Goal: Task Accomplishment & Management: Use online tool/utility

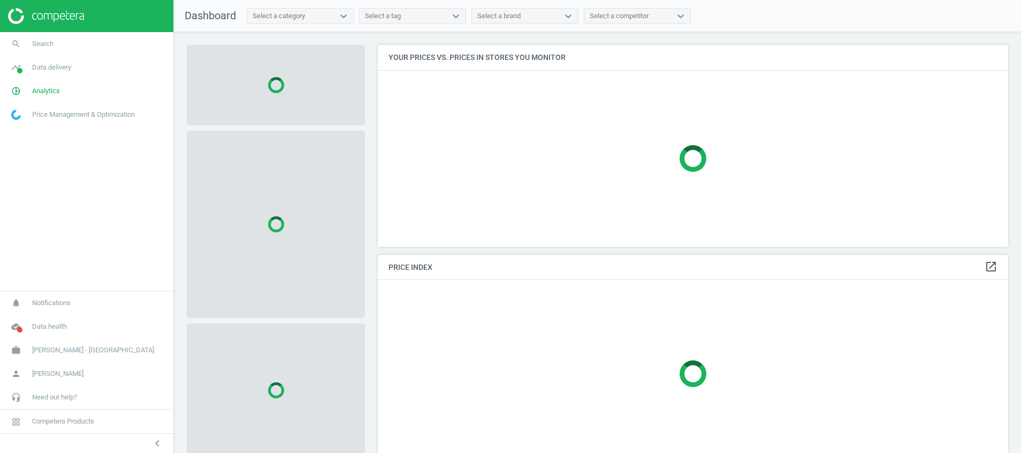
scroll to position [226, 643]
click at [16, 72] on icon "timeline" at bounding box center [16, 67] width 20 height 20
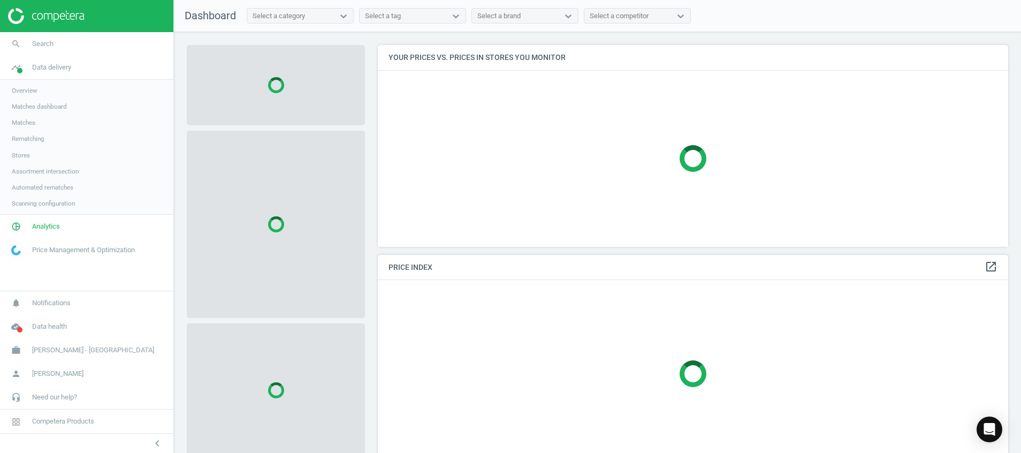
click at [20, 178] on link "Assortment intersection" at bounding box center [86, 171] width 173 height 16
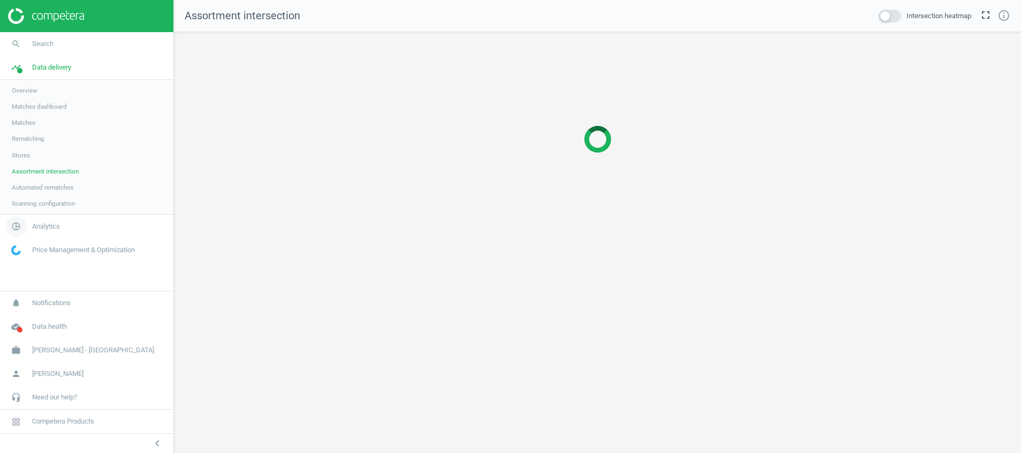
click at [14, 227] on icon "pie_chart_outlined" at bounding box center [16, 226] width 20 height 20
click at [26, 132] on span "Products" at bounding box center [24, 130] width 25 height 9
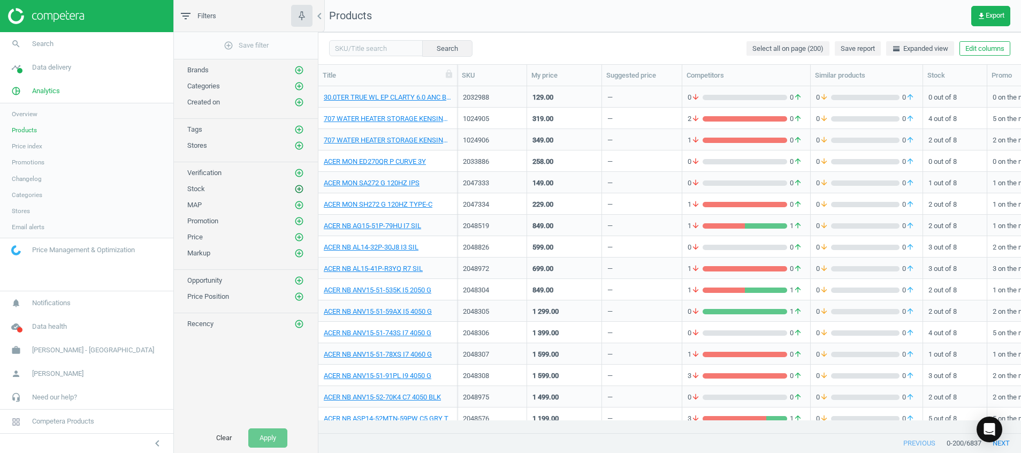
click at [302, 186] on icon "add_circle_outline" at bounding box center [299, 189] width 10 height 10
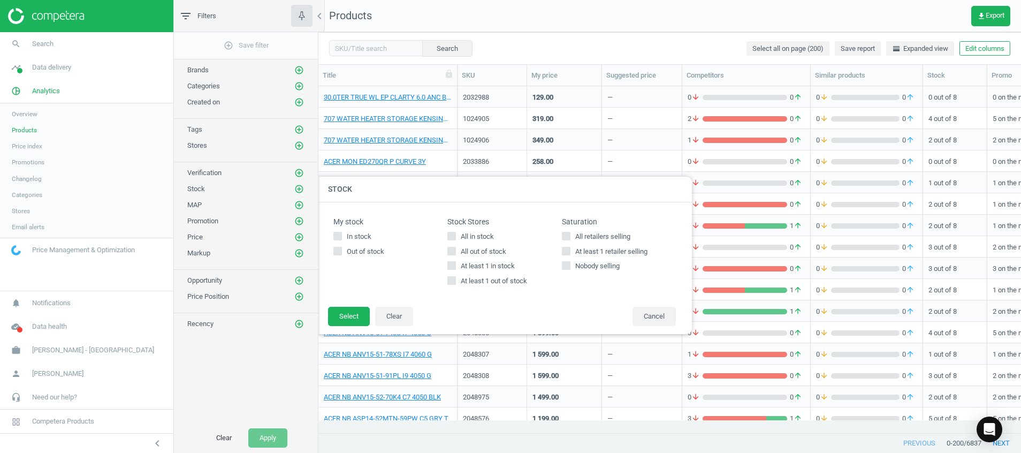
click at [487, 236] on span "All in stock" at bounding box center [477, 237] width 37 height 10
click at [456, 236] on input "All in stock" at bounding box center [452, 235] width 7 height 7
checkbox input "true"
click at [627, 238] on span "All retailers selling" at bounding box center [602, 237] width 59 height 10
click at [570, 238] on input "All retailers selling" at bounding box center [566, 235] width 7 height 7
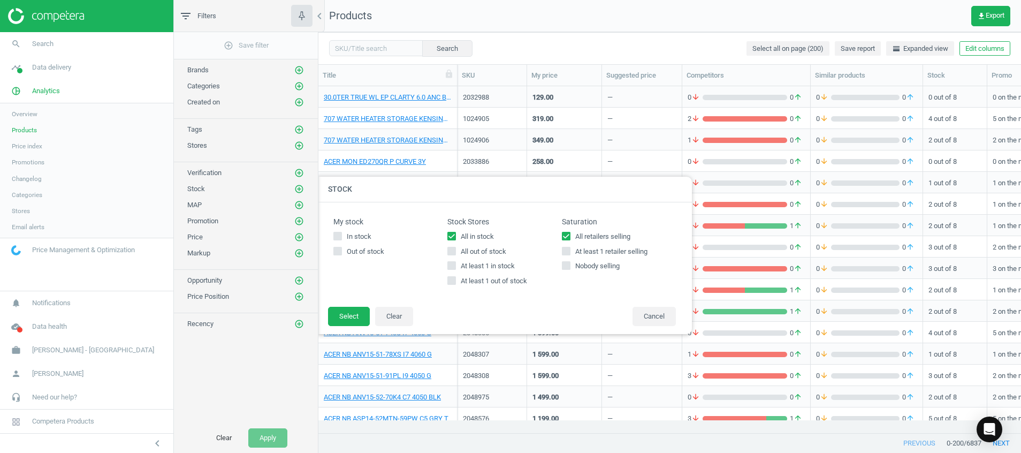
click at [625, 240] on span "All retailers selling" at bounding box center [602, 237] width 59 height 10
click at [570, 239] on input "All retailers selling" at bounding box center [566, 235] width 7 height 7
checkbox input "false"
click at [355, 235] on span "In stock" at bounding box center [359, 237] width 29 height 10
click at [342, 235] on input "In stock" at bounding box center [338, 235] width 7 height 7
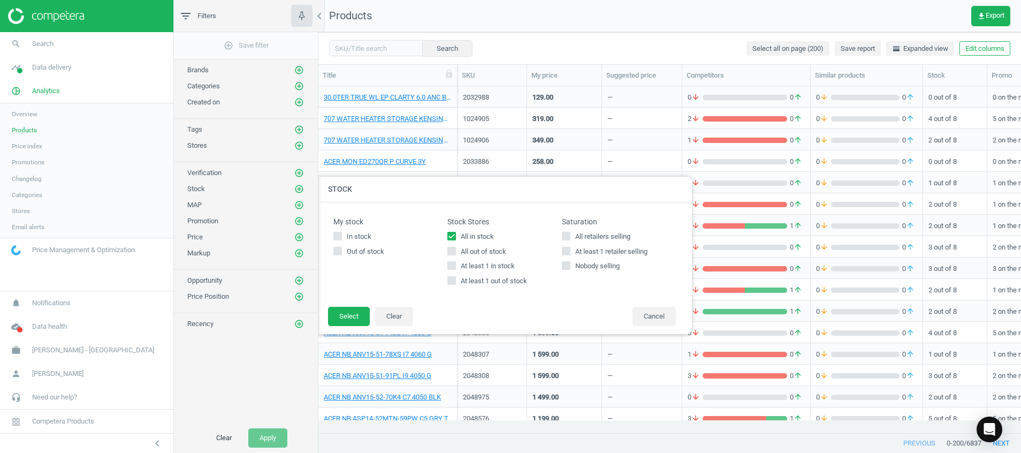
checkbox input "true"
click at [487, 236] on span "All in stock" at bounding box center [477, 237] width 37 height 10
click at [456, 236] on input "All in stock" at bounding box center [452, 235] width 7 height 7
checkbox input "false"
click at [489, 267] on span "At least 1 in stock" at bounding box center [488, 266] width 58 height 10
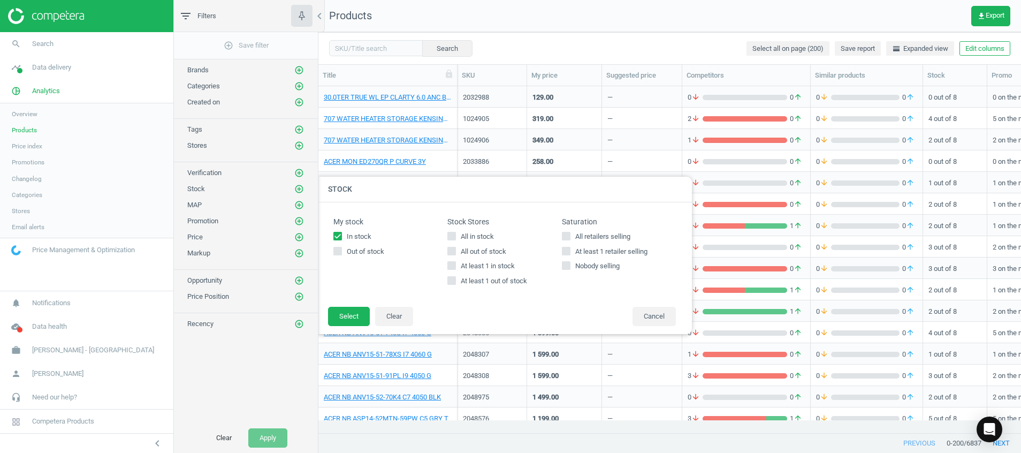
click at [456, 267] on input "At least 1 in stock" at bounding box center [452, 265] width 7 height 7
checkbox input "true"
click at [648, 312] on button "Cancel" at bounding box center [654, 316] width 43 height 19
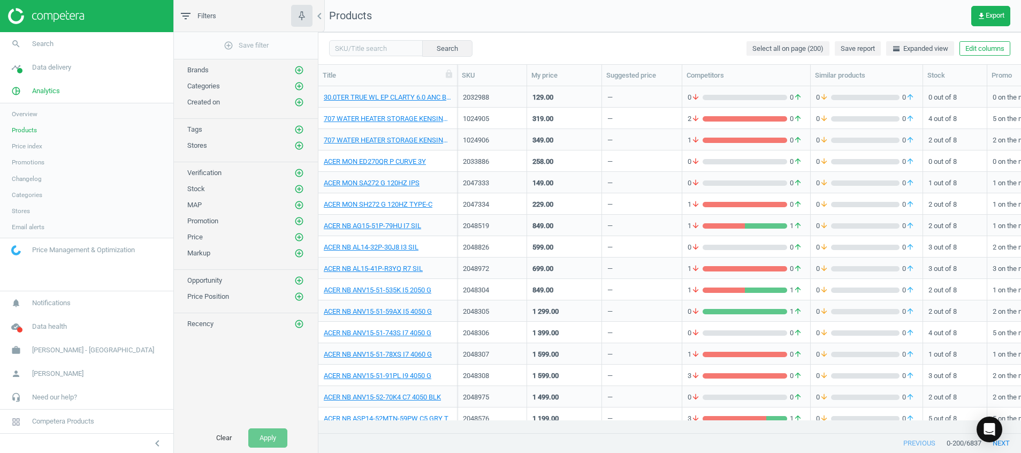
scroll to position [322, 691]
